Goal: Information Seeking & Learning: Learn about a topic

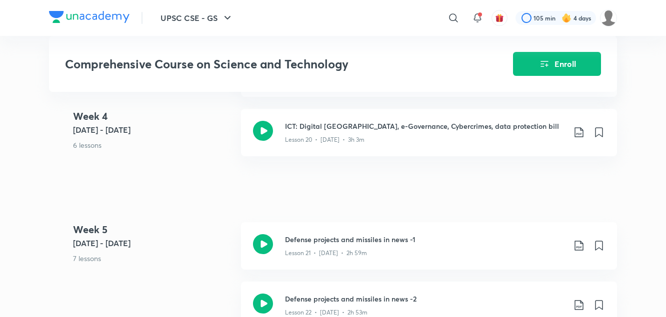
scroll to position [1808, 0]
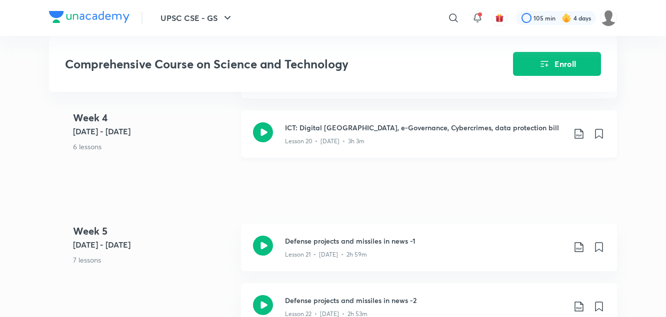
click at [319, 130] on h3 "ICT: Digital [GEOGRAPHIC_DATA], e-Governance, Cybercrimes, data protection bill" at bounding box center [425, 127] width 280 height 10
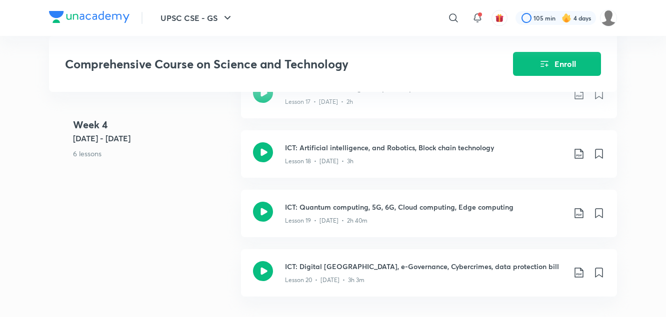
scroll to position [1642, 0]
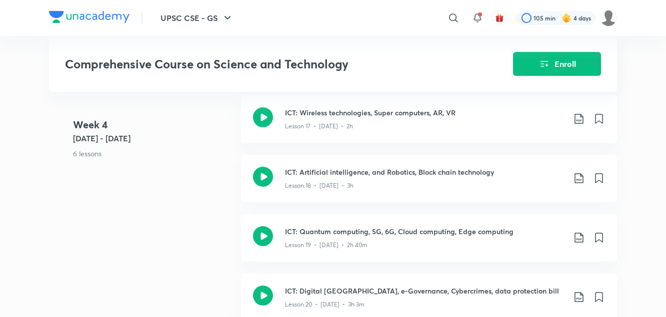
scroll to position [1696, 0]
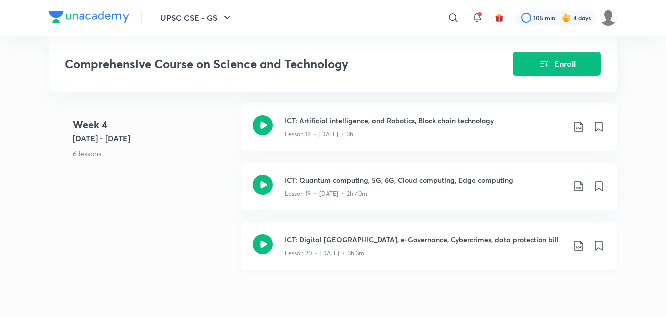
click at [333, 258] on div "ICT: Digital [GEOGRAPHIC_DATA], e-Governance, Cybercrimes, data protection bill…" at bounding box center [429, 245] width 376 height 47
